Goal: Information Seeking & Learning: Learn about a topic

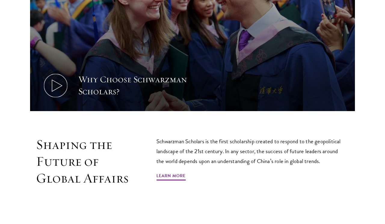
scroll to position [264, 0]
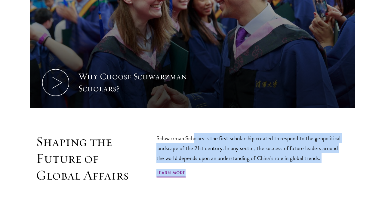
drag, startPoint x: 195, startPoint y: 133, endPoint x: 285, endPoint y: 163, distance: 95.8
click at [285, 163] on div "Schwarzman Scholars is the first scholarship created to respond to the geopolit…" at bounding box center [250, 158] width 189 height 50
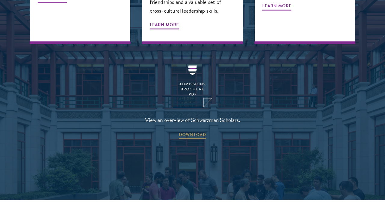
scroll to position [860, 0]
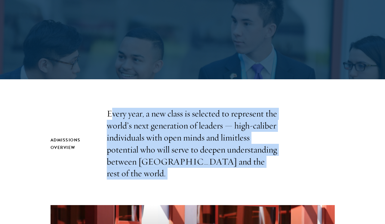
drag, startPoint x: 111, startPoint y: 118, endPoint x: 256, endPoint y: 168, distance: 152.8
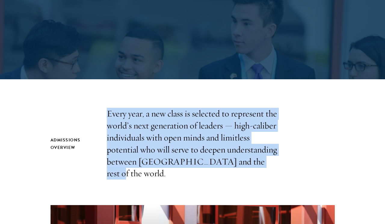
drag, startPoint x: 253, startPoint y: 164, endPoint x: 88, endPoint y: 110, distance: 174.0
click at [88, 110] on div "Admissions Overview Every year, a new class is selected to represent the world’…" at bounding box center [192, 144] width 284 height 72
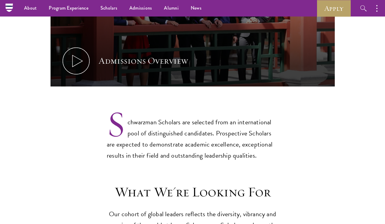
scroll to position [385, 0]
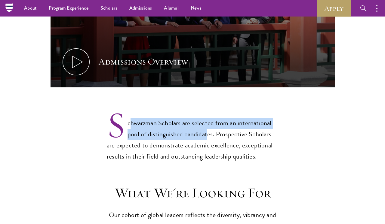
drag, startPoint x: 135, startPoint y: 106, endPoint x: 204, endPoint y: 122, distance: 71.0
click at [209, 125] on p "Schwarzman Scholars are selected from an international pool of distinguished ca…" at bounding box center [192, 135] width 171 height 54
click at [203, 119] on p "Schwarzman Scholars are selected from an international pool of distinguished ca…" at bounding box center [192, 135] width 171 height 54
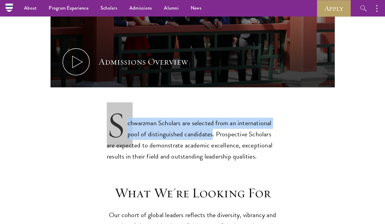
drag, startPoint x: 212, startPoint y: 123, endPoint x: 108, endPoint y: 106, distance: 105.3
click at [108, 108] on p "Schwarzman Scholars are selected from an international pool of distinguished ca…" at bounding box center [192, 135] width 171 height 54
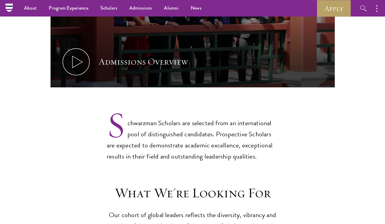
click at [147, 121] on p "Schwarzman Scholars are selected from an international pool of distinguished ca…" at bounding box center [192, 135] width 171 height 54
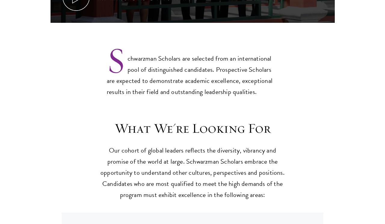
scroll to position [450, 0]
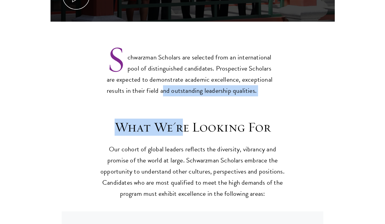
drag, startPoint x: 166, startPoint y: 72, endPoint x: 186, endPoint y: 113, distance: 45.6
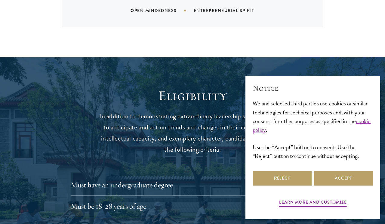
scroll to position [692, 0]
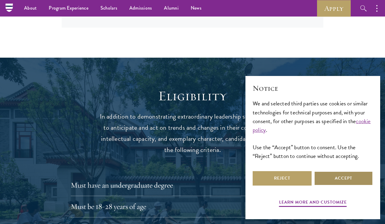
click at [338, 183] on button "Accept" at bounding box center [343, 178] width 59 height 14
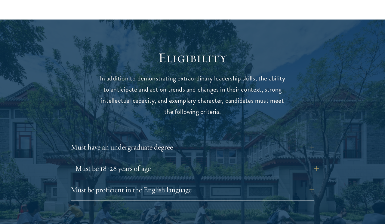
scroll to position [742, 0]
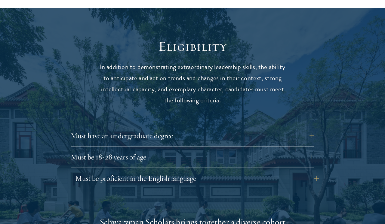
click at [270, 171] on button "Must be proficient in the English language" at bounding box center [196, 178] width 243 height 14
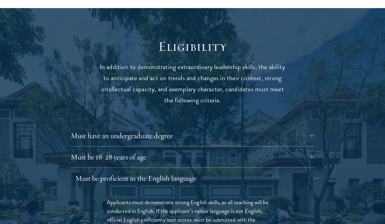
click at [271, 171] on button "Must be proficient in the English language" at bounding box center [196, 178] width 243 height 14
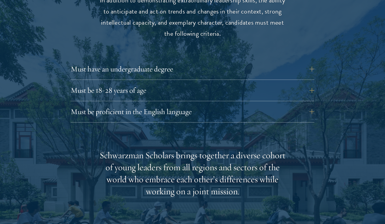
scroll to position [815, 0]
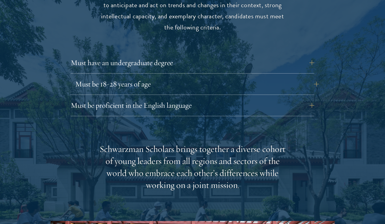
click at [275, 77] on button "Must be 18-28 years of age" at bounding box center [196, 84] width 243 height 14
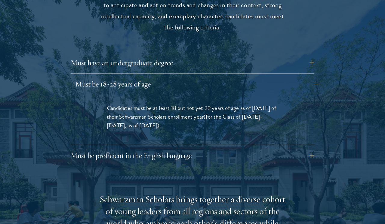
click at [274, 77] on button "Must be 18-28 years of age" at bounding box center [196, 84] width 243 height 14
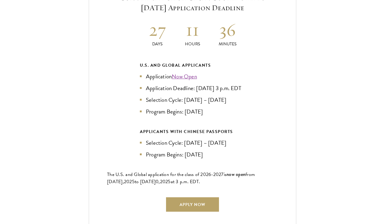
scroll to position [1288, 0]
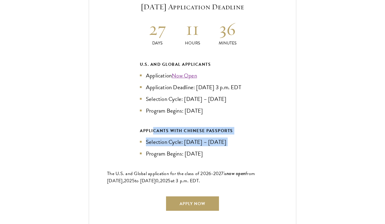
drag, startPoint x: 154, startPoint y: 122, endPoint x: 215, endPoint y: 137, distance: 62.8
click at [215, 137] on div "APPLICANTS WITH CHINESE PASSPORTS Selection Cycle: [DATE] – [DATE] Program Begi…" at bounding box center [192, 142] width 105 height 31
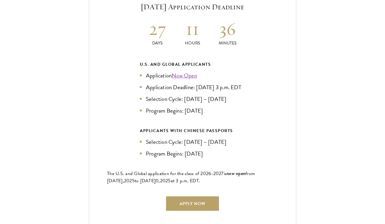
click at [215, 138] on ul "Selection Cycle: [DATE] – [DATE] Program Begins: [DATE]" at bounding box center [192, 148] width 105 height 20
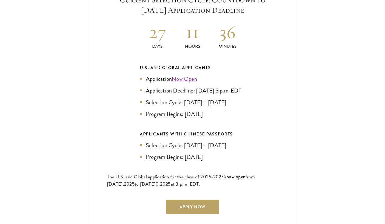
scroll to position [1286, 0]
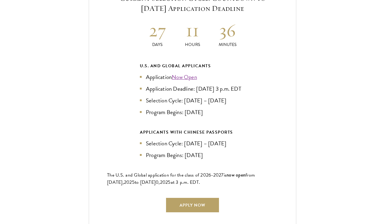
drag, startPoint x: 180, startPoint y: 71, endPoint x: 203, endPoint y: 82, distance: 25.1
click at [203, 84] on li "Application Deadline: [DATE] 3 p.m. EDT" at bounding box center [192, 88] width 105 height 9
drag, startPoint x: 219, startPoint y: 133, endPoint x: 184, endPoint y: 133, distance: 34.9
click at [184, 139] on li "Selection Cycle: [DATE] – [DATE]" at bounding box center [192, 143] width 105 height 9
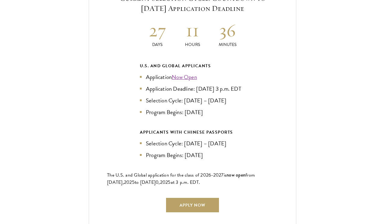
click at [192, 179] on div "Current Selection Cycle: Countdown to [DATE] Application Deadline 27 Days 11 Ho…" at bounding box center [192, 103] width 207 height 256
click at [192, 198] on link "Apply Now" at bounding box center [192, 205] width 53 height 14
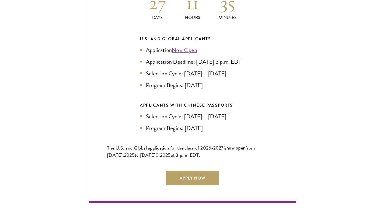
scroll to position [1316, 0]
